Goal: Use online tool/utility: Utilize a website feature to perform a specific function

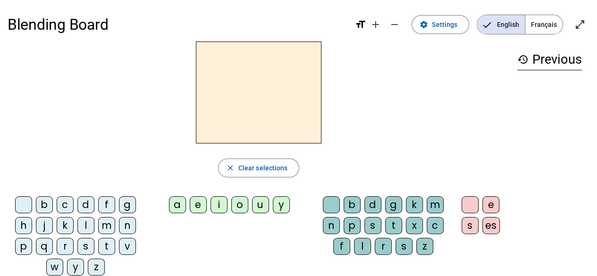
drag, startPoint x: 490, startPoint y: 2, endPoint x: 323, endPoint y: 31, distance: 169.5
click at [323, 31] on h1 "Blending Board" at bounding box center [178, 24] width 340 height 30
click at [104, 207] on div "f" at bounding box center [106, 204] width 17 height 17
click at [201, 206] on div "e" at bounding box center [198, 204] width 17 height 17
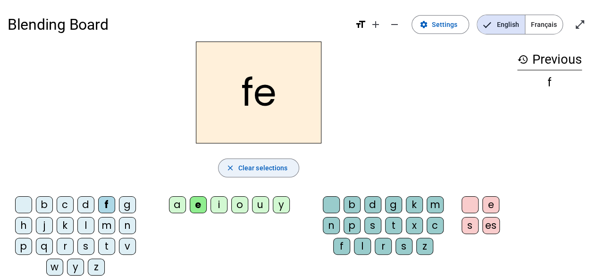
click at [224, 166] on span "button" at bounding box center [258, 168] width 81 height 23
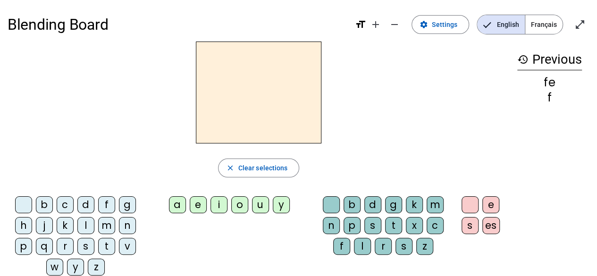
click at [91, 206] on div "d" at bounding box center [85, 204] width 17 height 17
click at [180, 205] on div "a" at bounding box center [177, 204] width 17 height 17
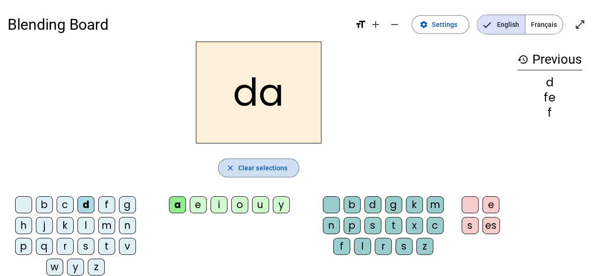
click at [239, 171] on span "Clear selections" at bounding box center [263, 167] width 50 height 11
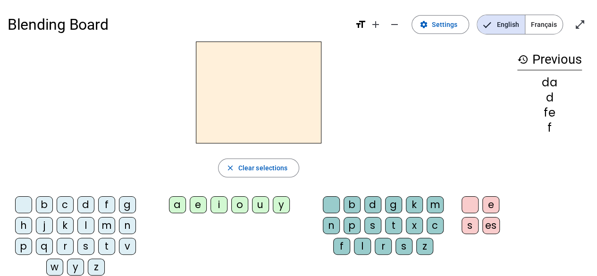
click at [546, 83] on div "da" at bounding box center [549, 82] width 65 height 11
click at [523, 61] on mat-icon "history" at bounding box center [522, 59] width 11 height 11
drag, startPoint x: 377, startPoint y: 25, endPoint x: 366, endPoint y: 83, distance: 59.1
click at [366, 83] on div at bounding box center [259, 93] width 502 height 102
click at [377, 27] on mat-icon "add" at bounding box center [375, 24] width 11 height 11
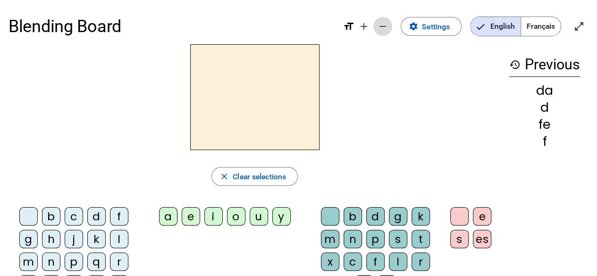
click at [388, 27] on mat-icon "remove" at bounding box center [382, 26] width 11 height 11
click at [388, 27] on span "Decrease font size" at bounding box center [382, 26] width 23 height 23
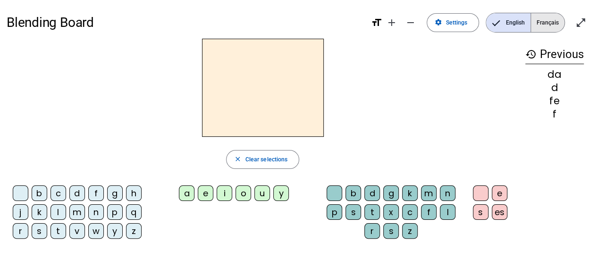
click at [552, 27] on span "Français" at bounding box center [548, 22] width 34 height 19
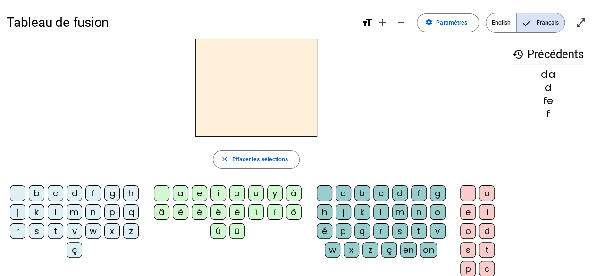
click at [114, 217] on div "p" at bounding box center [112, 212] width 16 height 16
click at [182, 194] on div "a" at bounding box center [181, 193] width 16 height 16
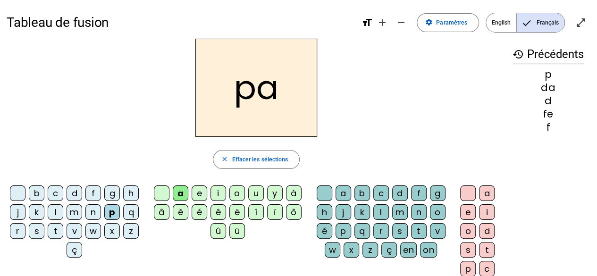
click at [111, 211] on div "p" at bounding box center [112, 212] width 16 height 16
click at [178, 194] on div "a" at bounding box center [181, 193] width 16 height 16
click at [344, 231] on div "p" at bounding box center [343, 231] width 16 height 16
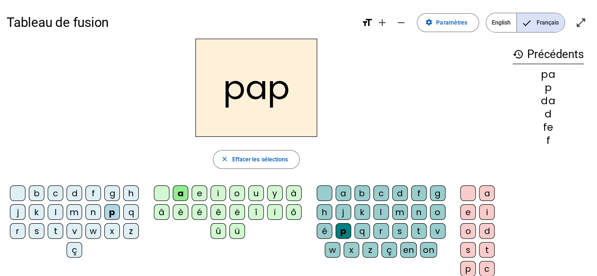
click at [487, 194] on div "a" at bounding box center [487, 193] width 16 height 16
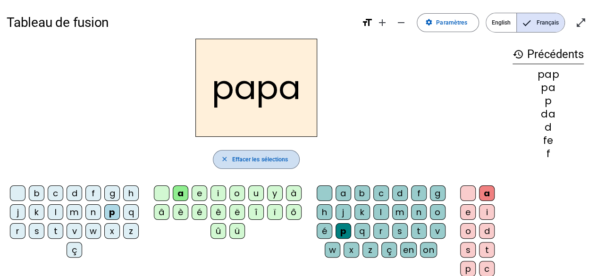
click at [273, 162] on span "Effacer les sélections" at bounding box center [260, 160] width 56 height 10
